Goal: Task Accomplishment & Management: Manage account settings

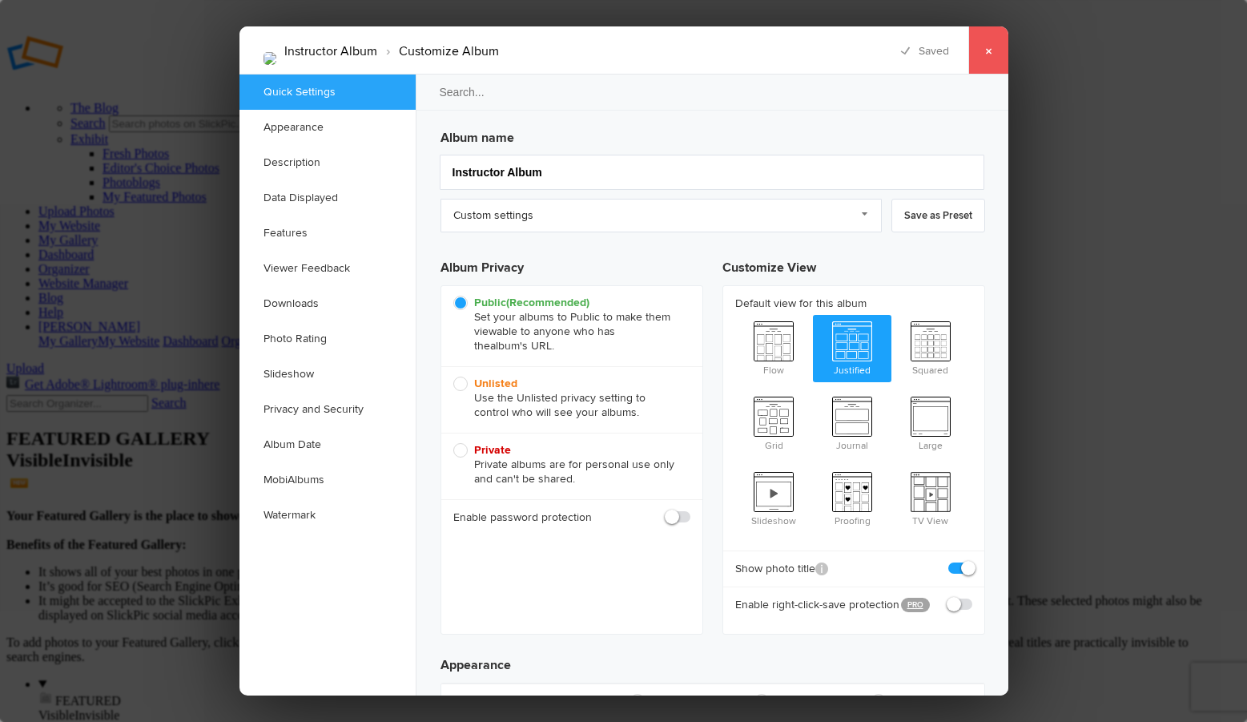
click at [994, 50] on link "×" at bounding box center [988, 50] width 40 height 48
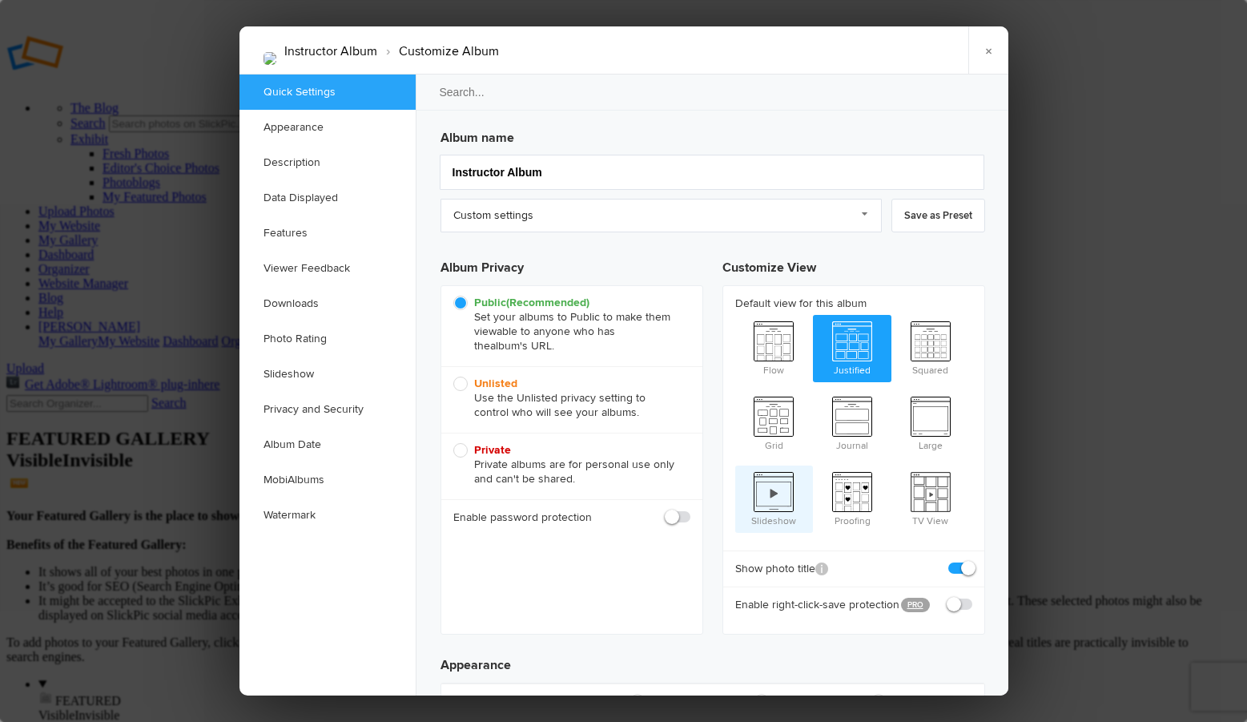
click at [787, 483] on span "Slideshow" at bounding box center [774, 497] width 78 height 64
click at [735, 465] on input "Slideshow" at bounding box center [734, 465] width 1 height 1
radio input "true"
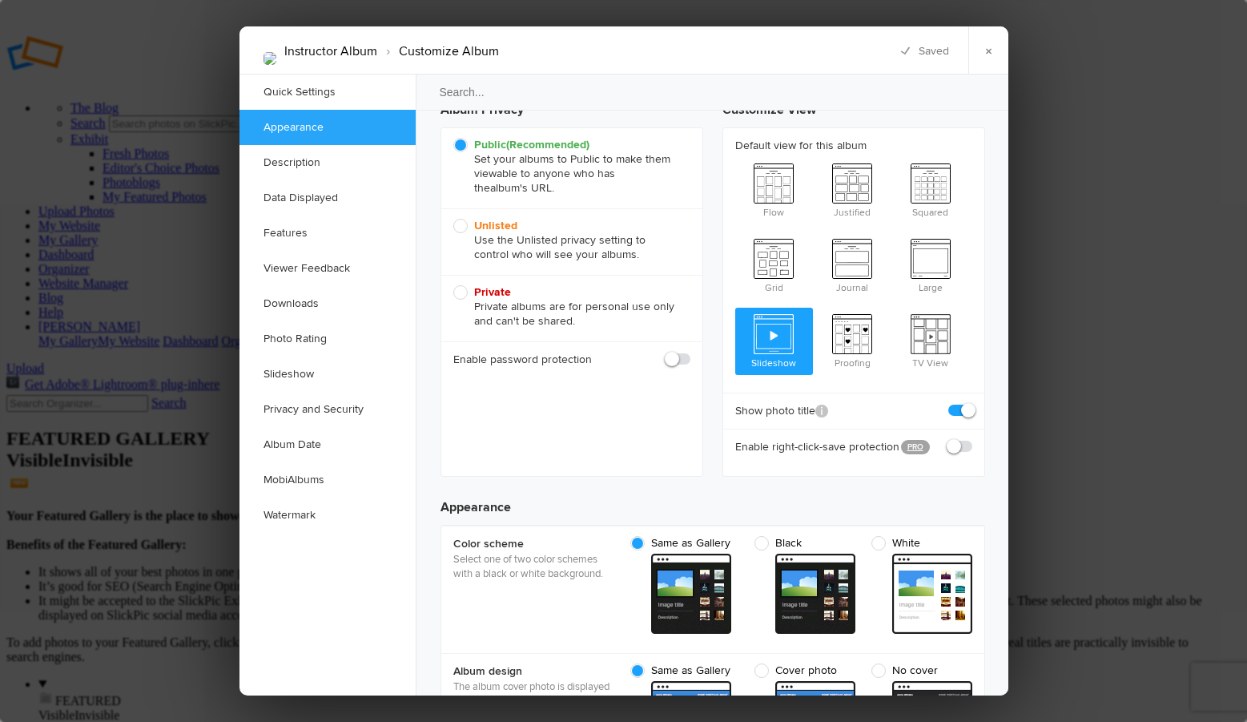
scroll to position [160, 0]
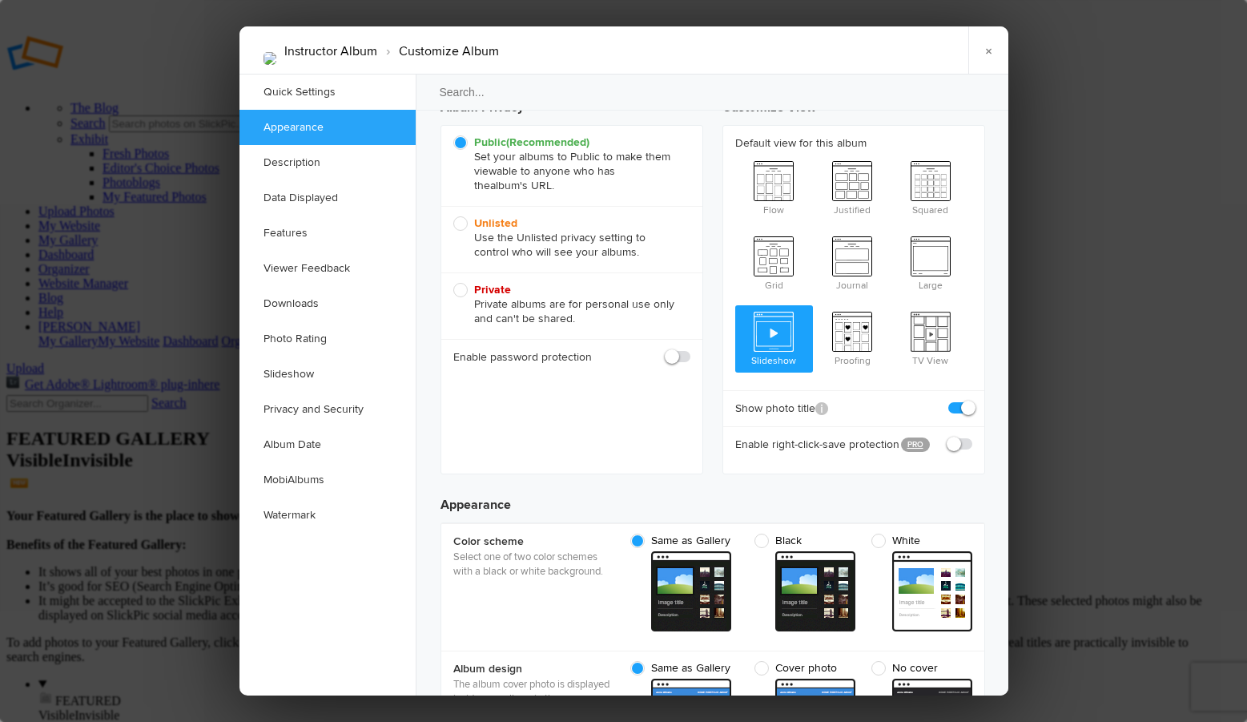
click at [972, 400] on span at bounding box center [972, 400] width 0 height 0
click at [971, 400] on input "checkbox" at bounding box center [971, 400] width 1 height 1
checkbox input "false"
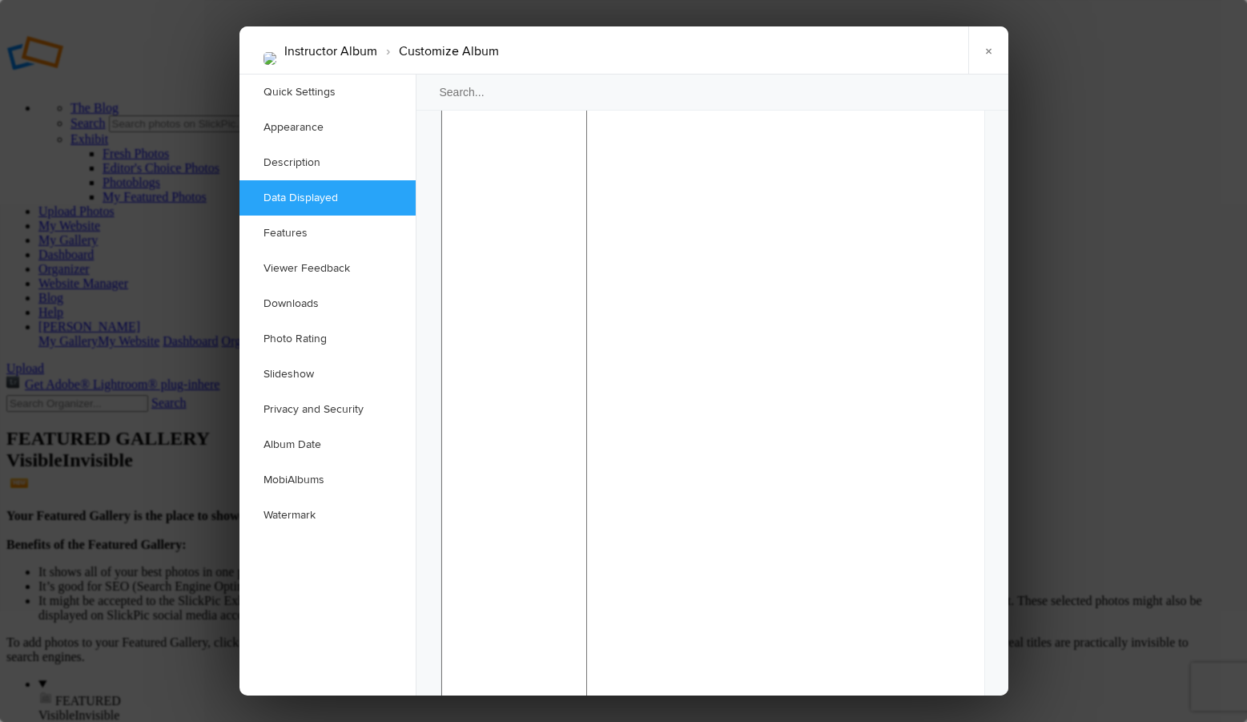
scroll to position [1442, 0]
checkbox input "false"
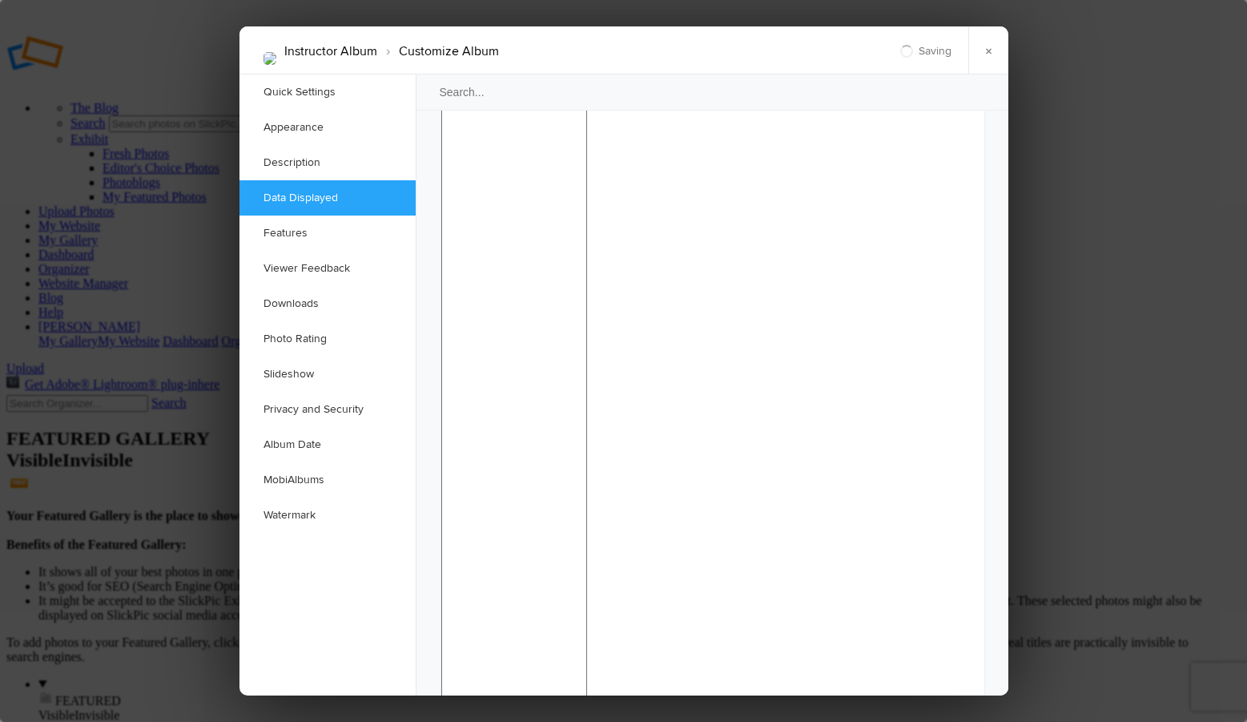
checkbox input "false"
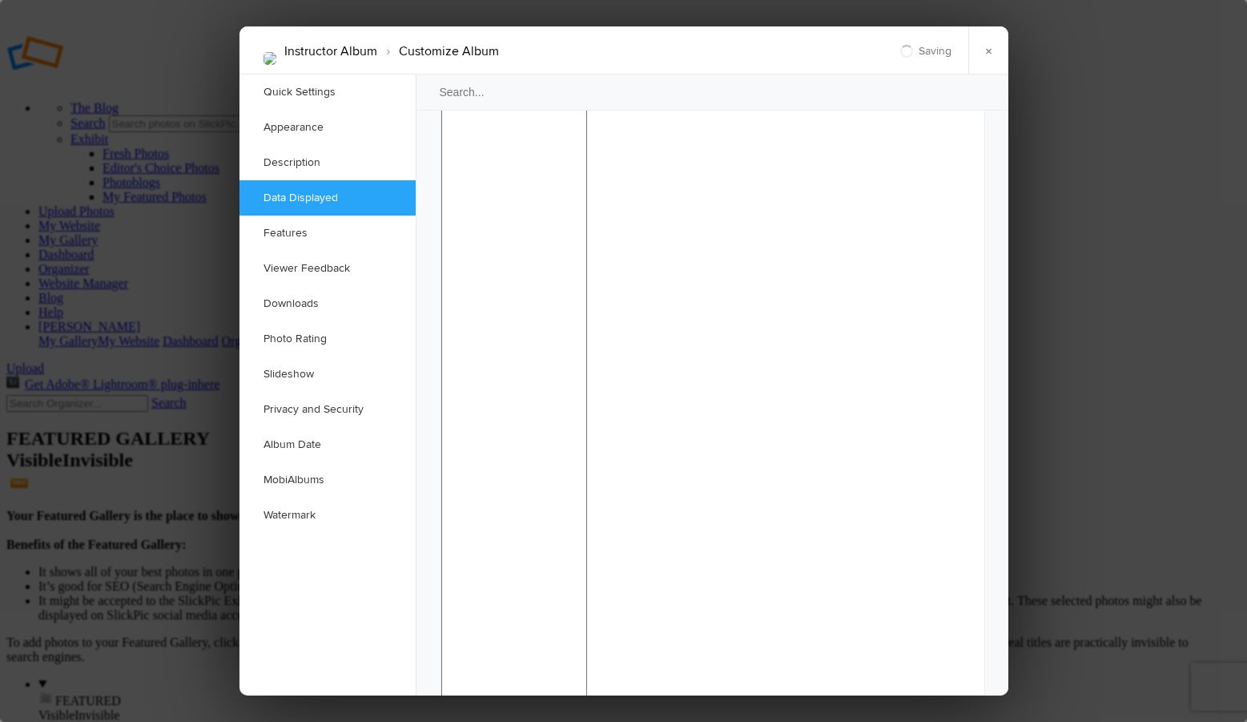
checkbox input "false"
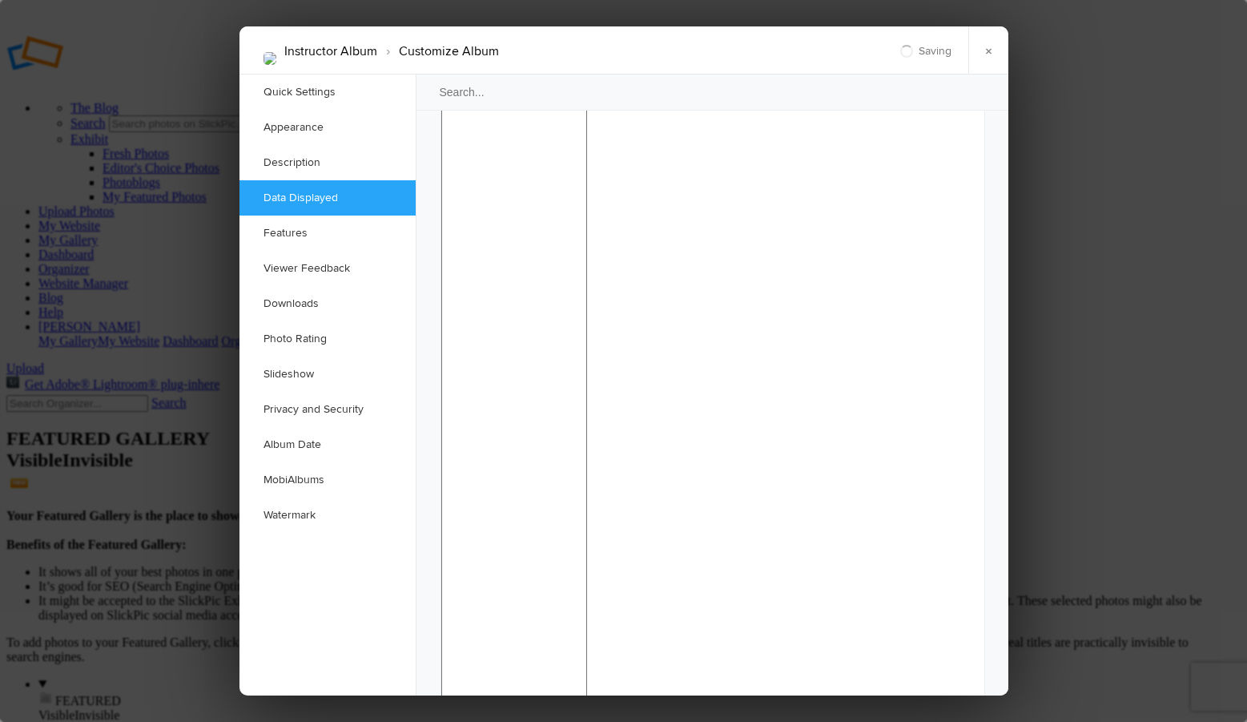
checkbox input "false"
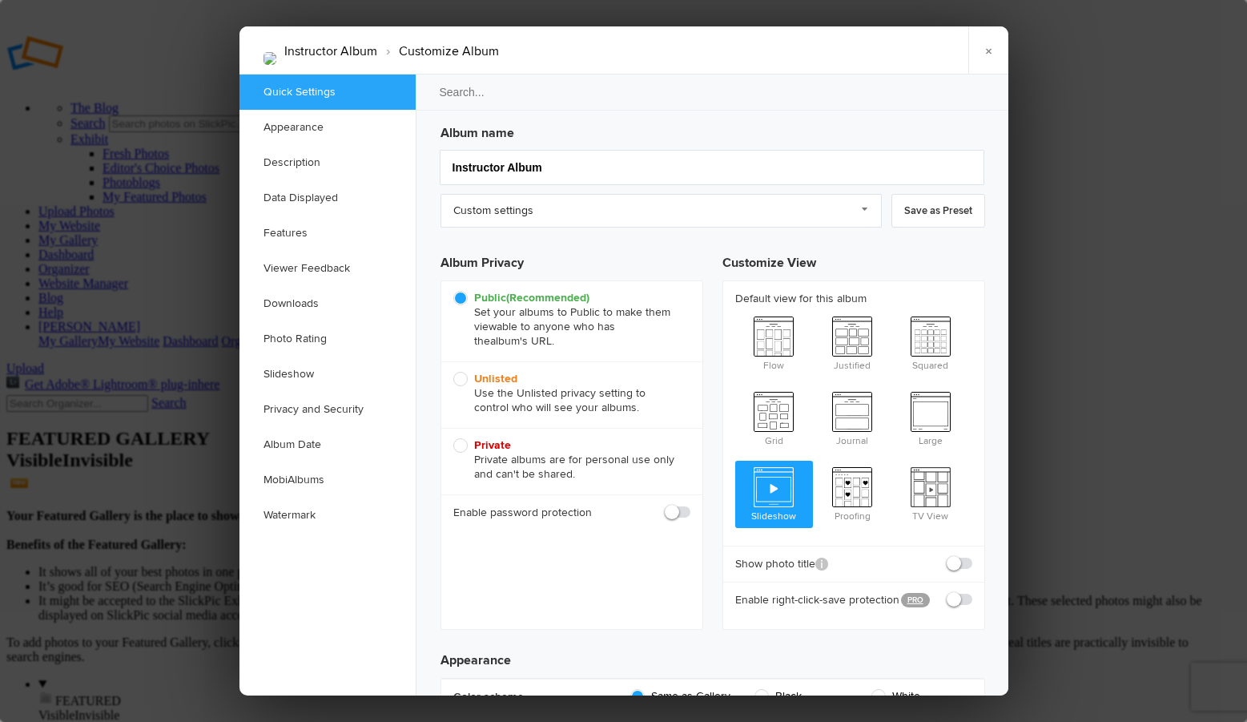
scroll to position [0, 0]
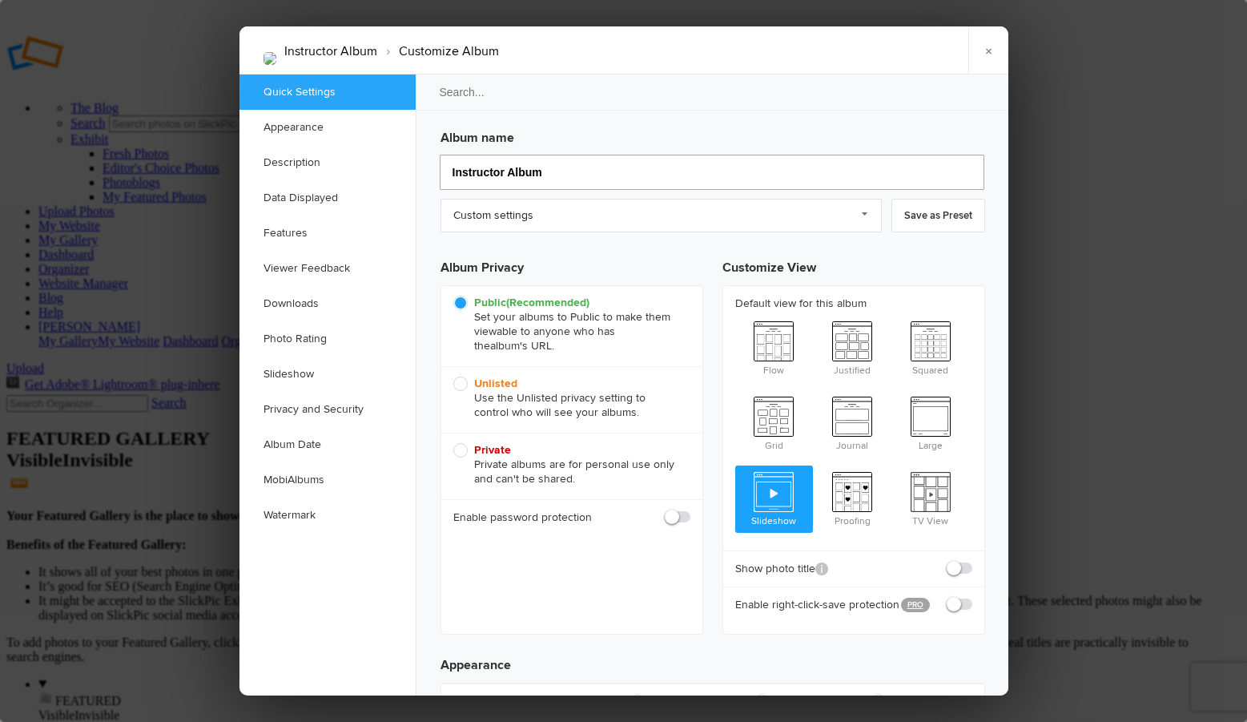
drag, startPoint x: 546, startPoint y: 175, endPoint x: 433, endPoint y: 170, distance: 113.0
type input "Different Move"
drag, startPoint x: 585, startPoint y: 47, endPoint x: 609, endPoint y: 47, distance: 24.0
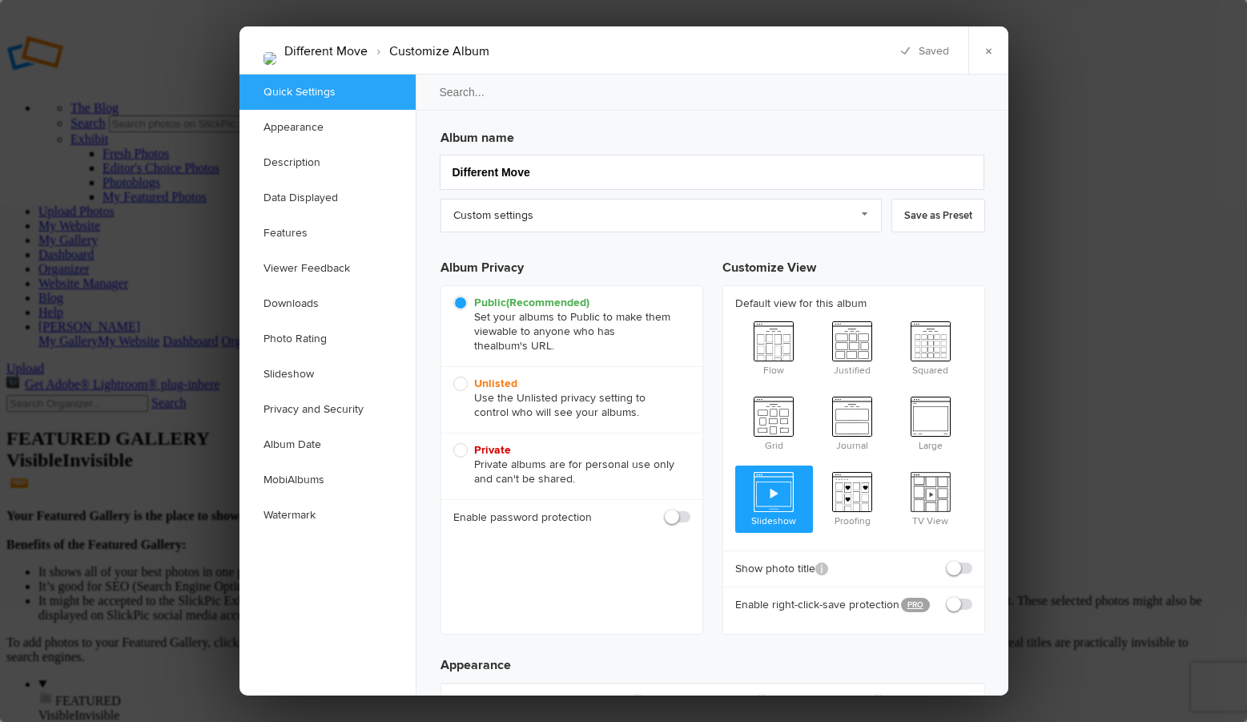
click at [609, 47] on div "×" at bounding box center [609, 50] width 192 height 48
drag, startPoint x: 525, startPoint y: 174, endPoint x: 446, endPoint y: 179, distance: 79.5
click at [446, 179] on input "Different Move" at bounding box center [712, 172] width 545 height 35
paste input "Mastering ICM Photography with Roxanne Overton"
type input "Mastering ICM Photography with Roxanne Overton"
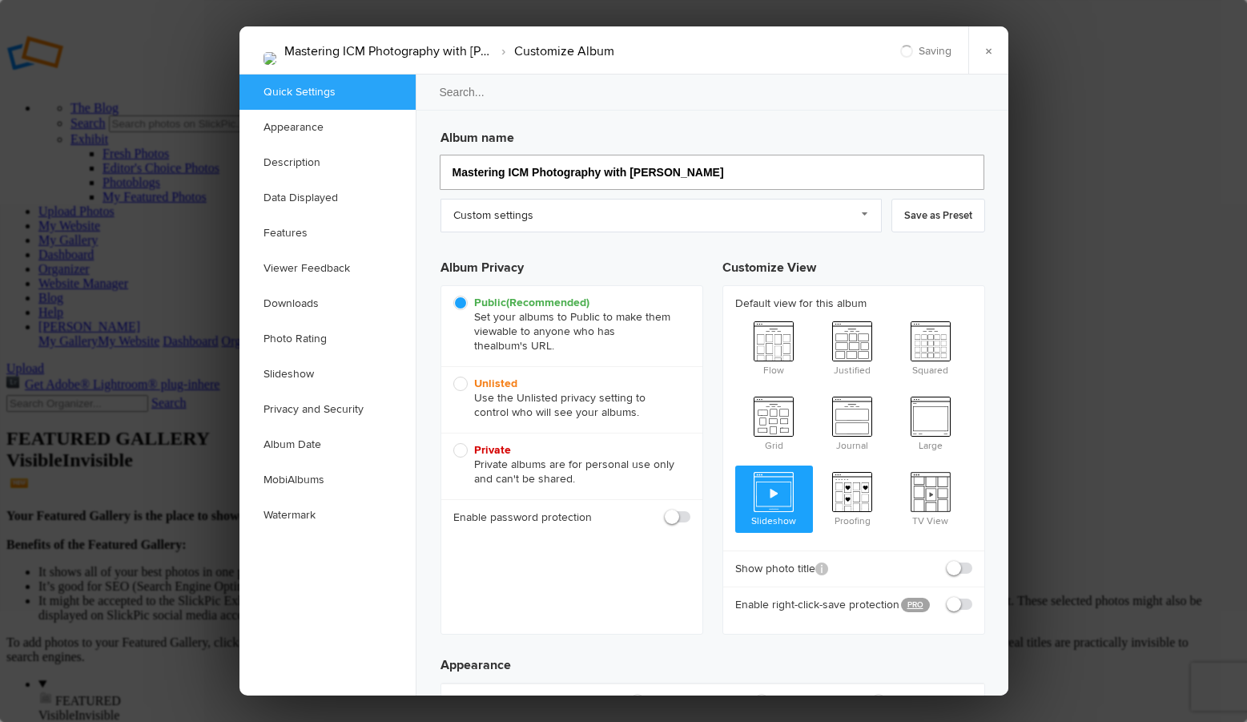
type input "Mastering ICM Photography with Roxanne Overton"
click at [289, 122] on link "Appearance" at bounding box center [327, 127] width 176 height 35
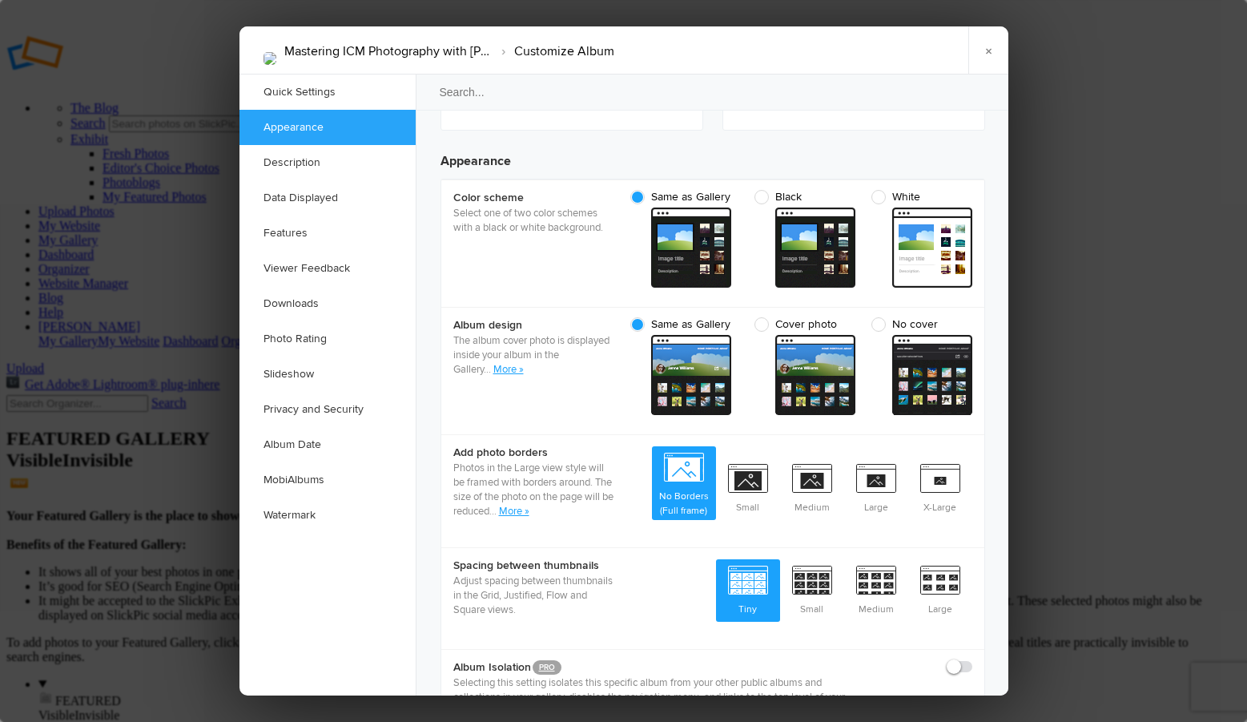
scroll to position [509, 0]
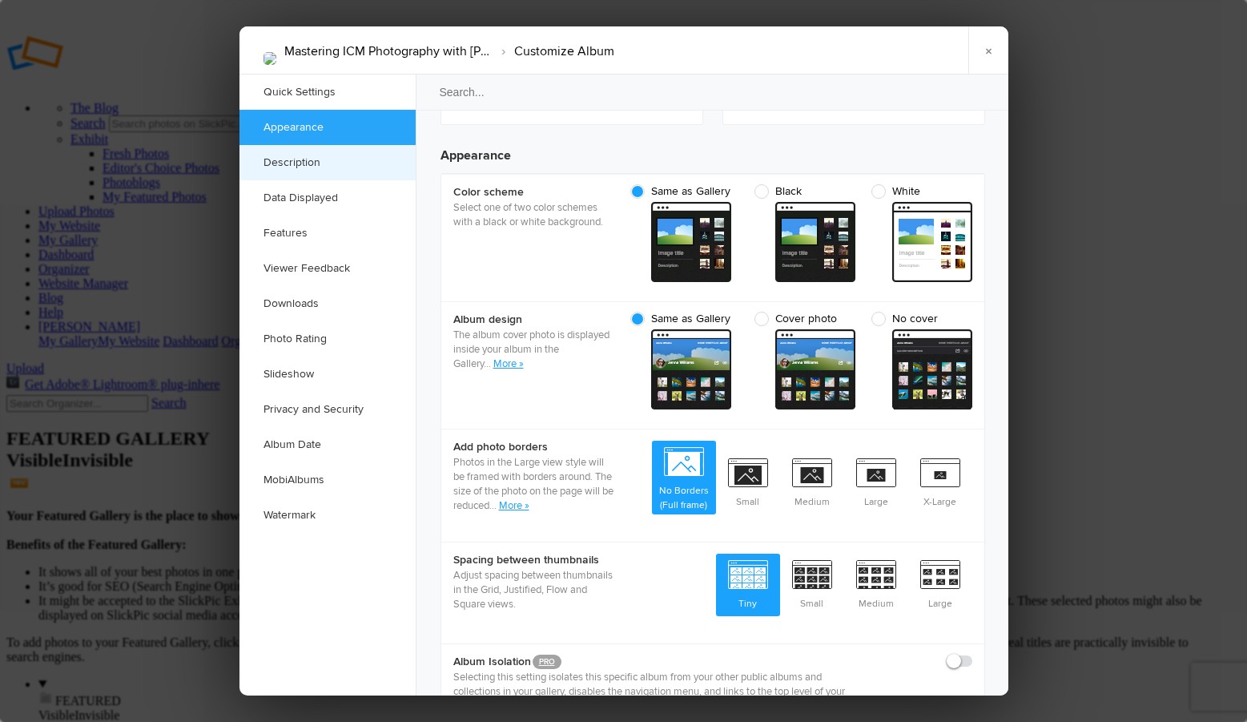
click at [306, 156] on link "Description" at bounding box center [327, 162] width 176 height 35
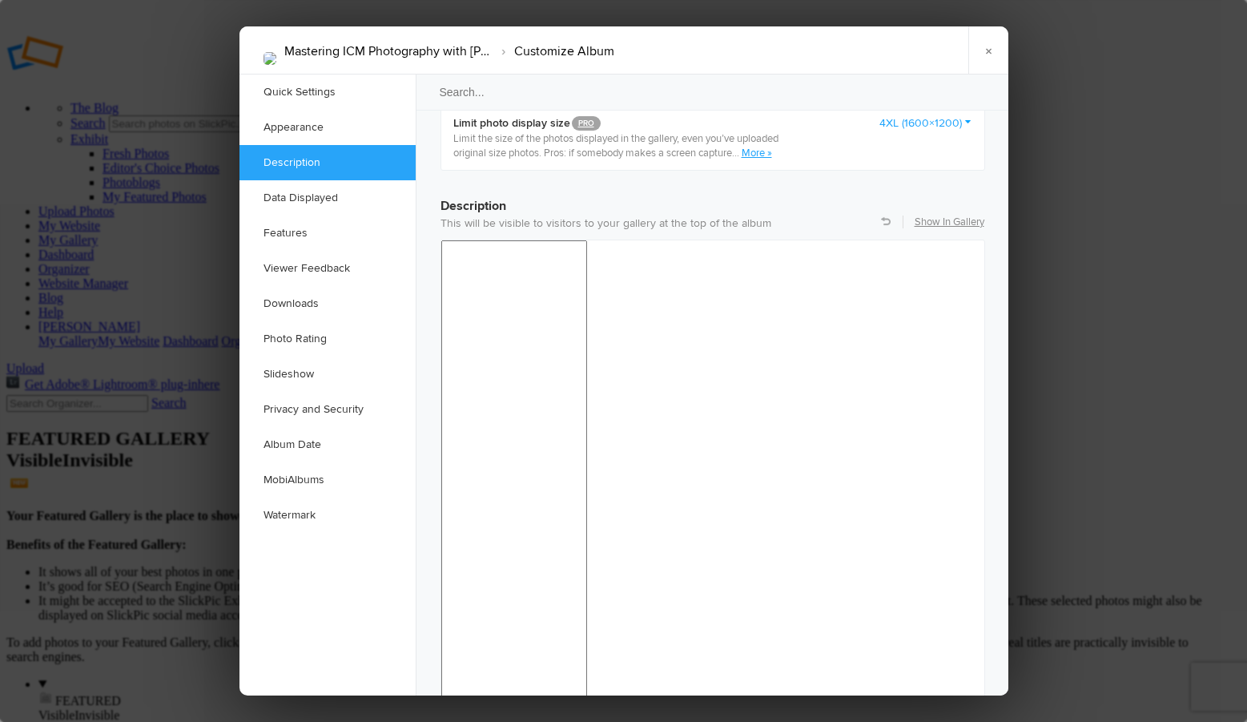
scroll to position [1244, 0]
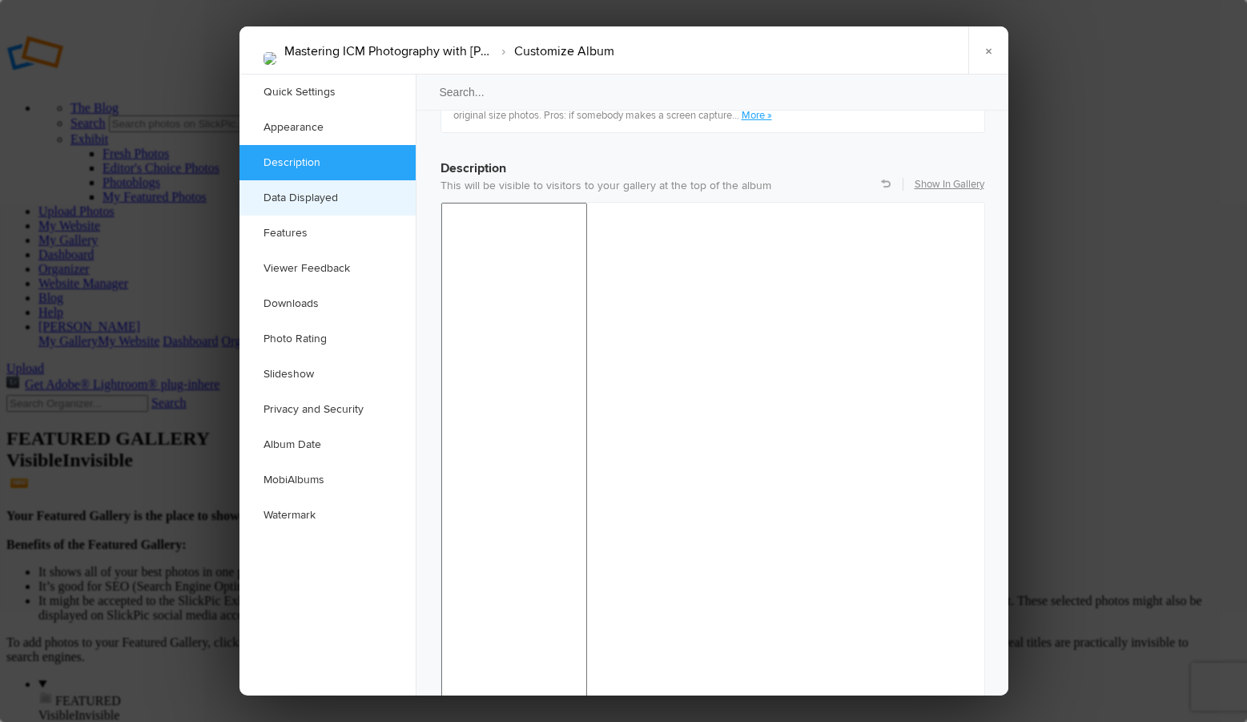
click at [304, 191] on link "Data Displayed" at bounding box center [327, 197] width 176 height 35
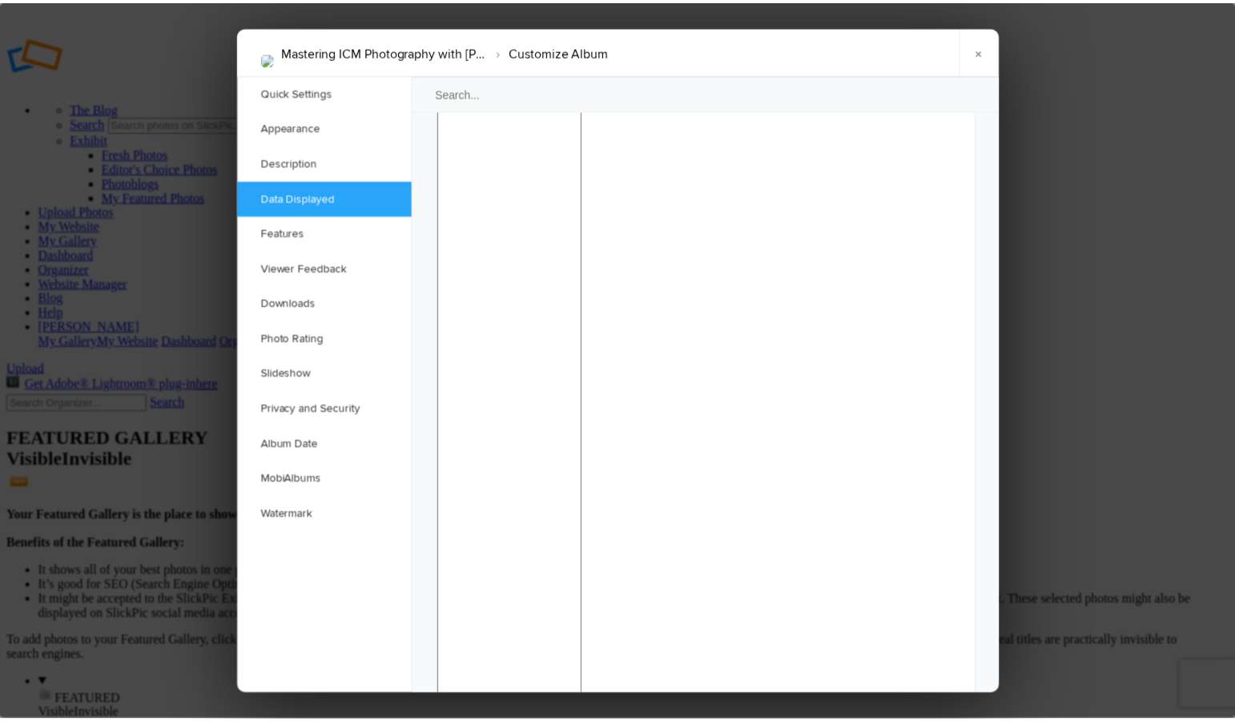
scroll to position [1464, 0]
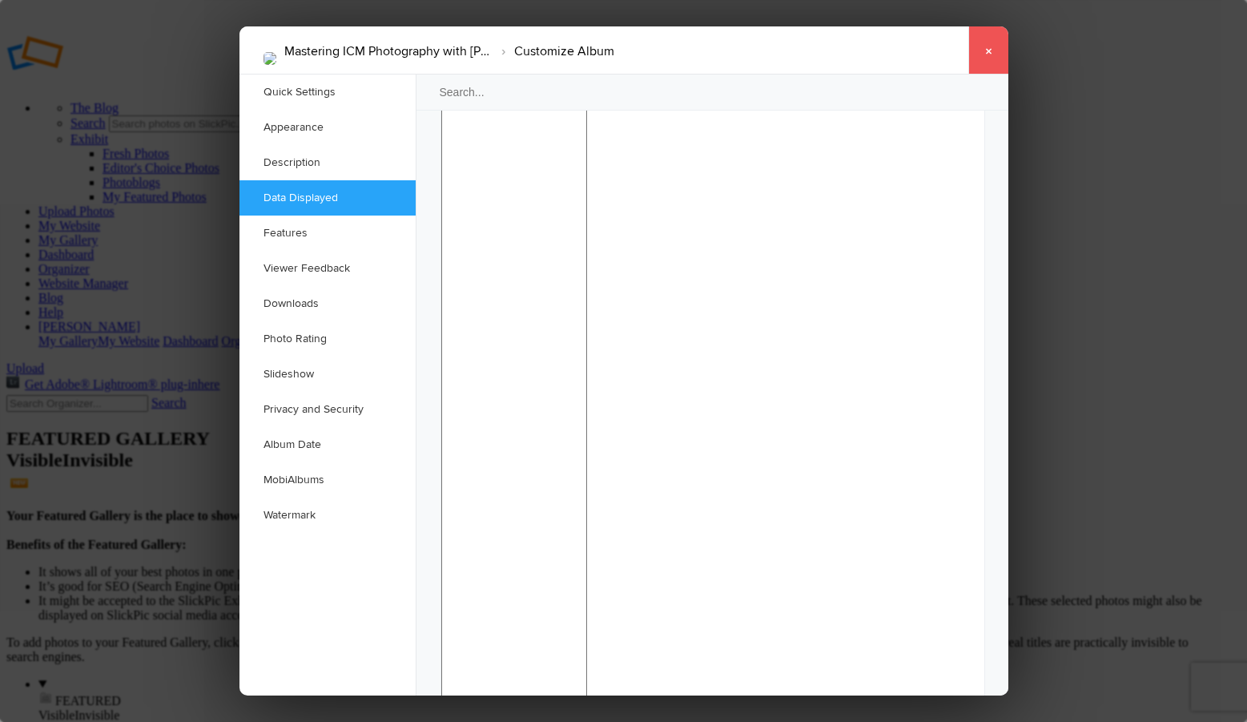
click at [996, 54] on link "×" at bounding box center [988, 50] width 40 height 48
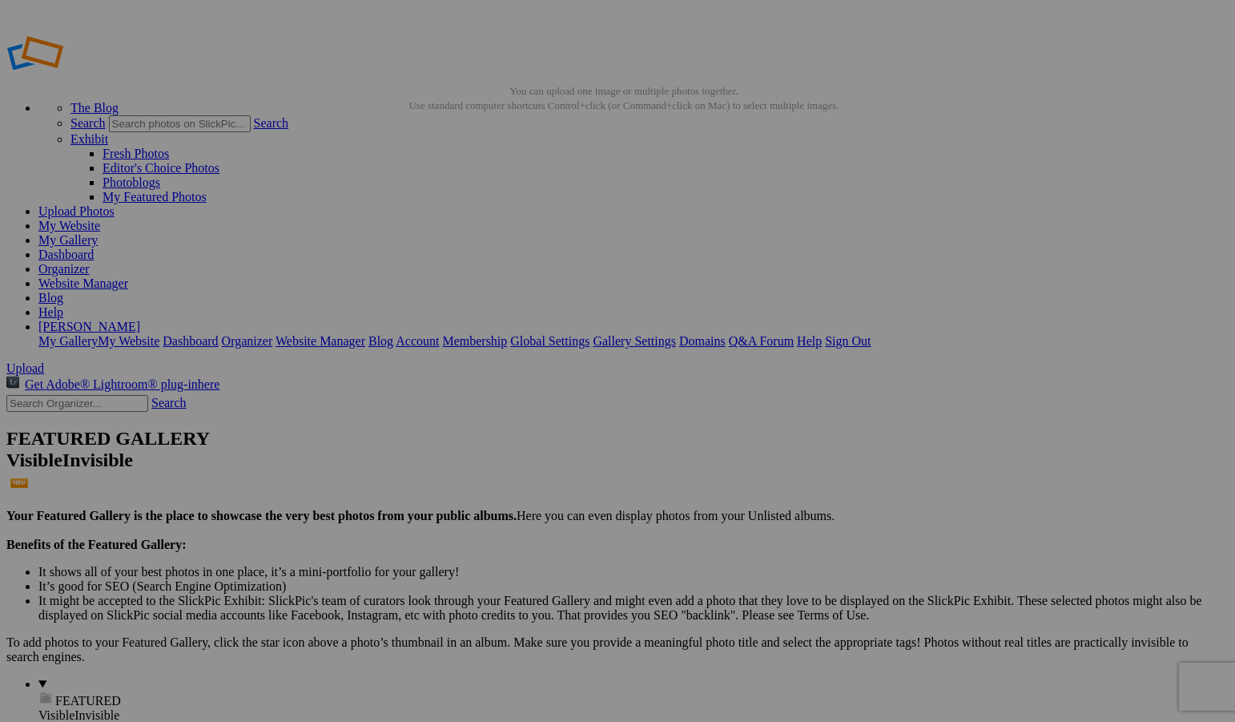
drag, startPoint x: 519, startPoint y: 86, endPoint x: 223, endPoint y: 79, distance: 295.6
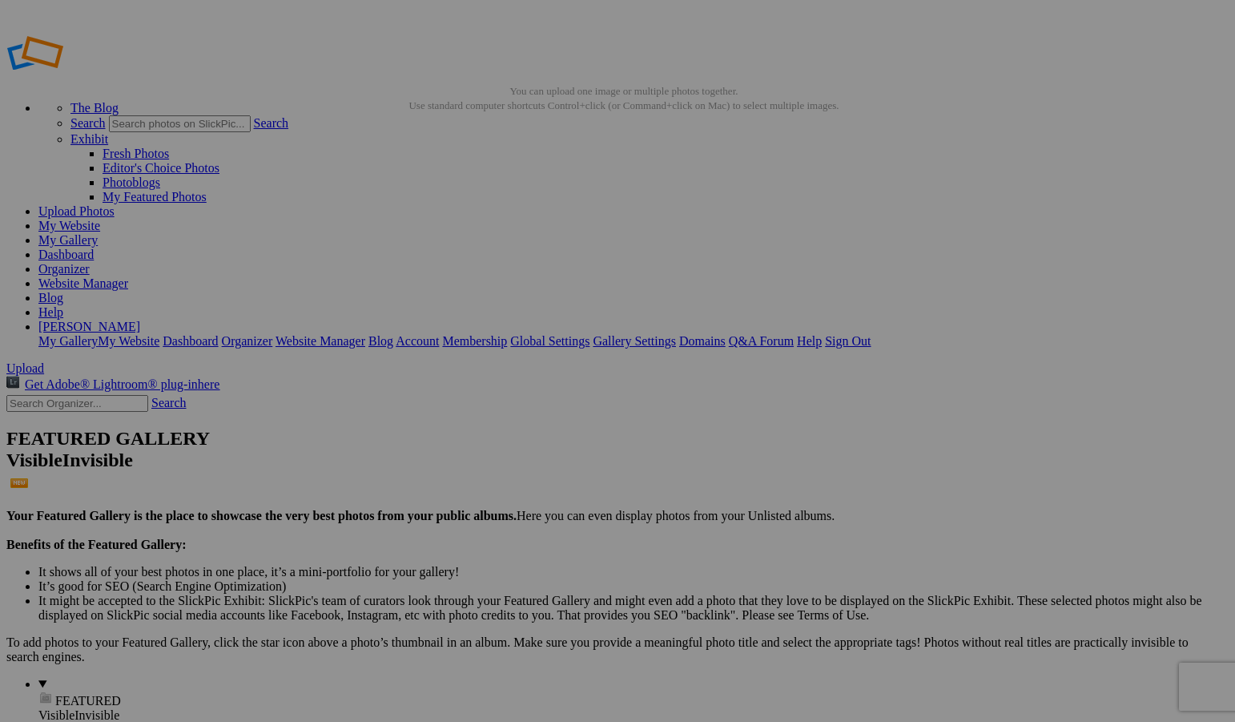
drag, startPoint x: 302, startPoint y: 85, endPoint x: 228, endPoint y: 83, distance: 73.7
drag, startPoint x: 473, startPoint y: 82, endPoint x: 272, endPoint y: 84, distance: 201.8
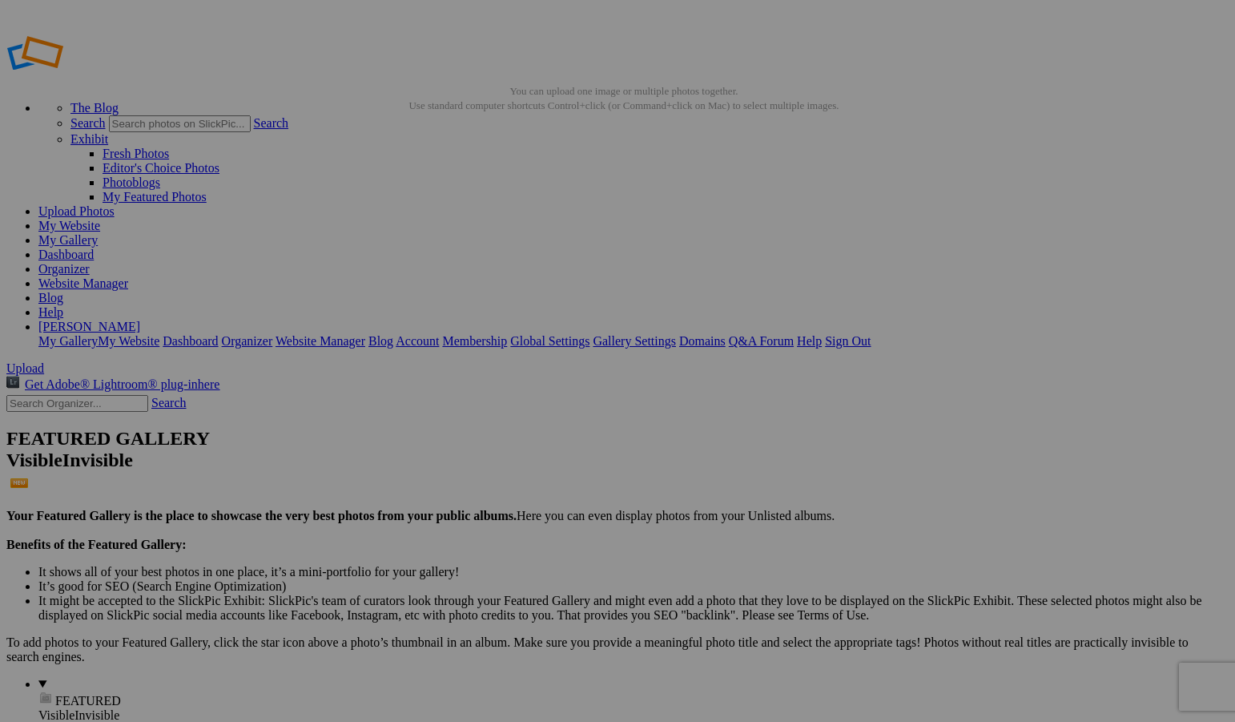
type input "ICM - Creativity Photography in Motion"
